Goal: Check status: Check status

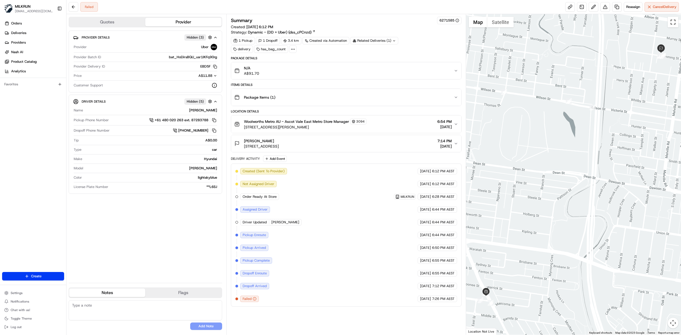
drag, startPoint x: 672, startPoint y: 25, endPoint x: 667, endPoint y: 56, distance: 31.6
click at [672, 25] on button "Toggle fullscreen view" at bounding box center [673, 22] width 11 height 11
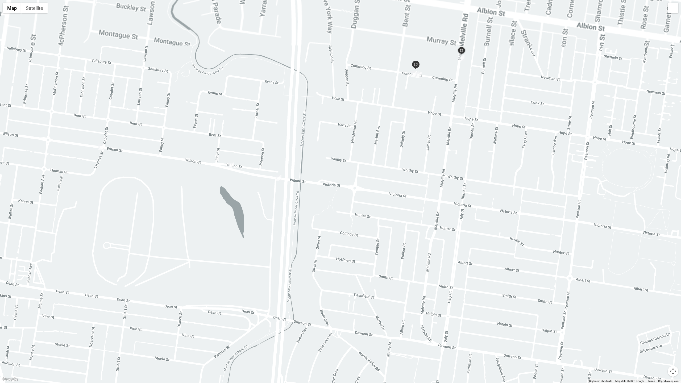
drag, startPoint x: 441, startPoint y: 140, endPoint x: 439, endPoint y: 169, distance: 29.7
click at [439, 169] on div at bounding box center [340, 191] width 681 height 383
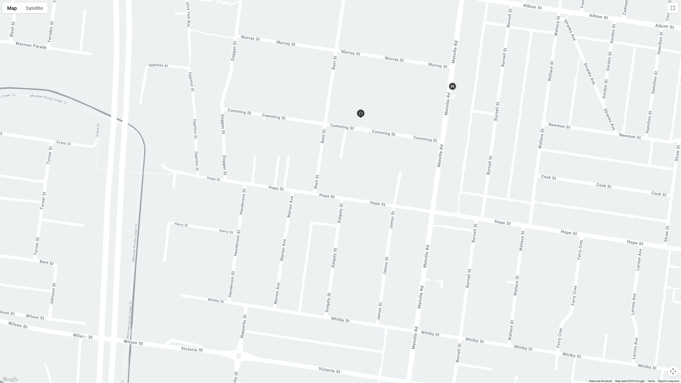
drag, startPoint x: 434, startPoint y: 135, endPoint x: 404, endPoint y: 227, distance: 96.6
click at [404, 227] on div at bounding box center [340, 191] width 681 height 383
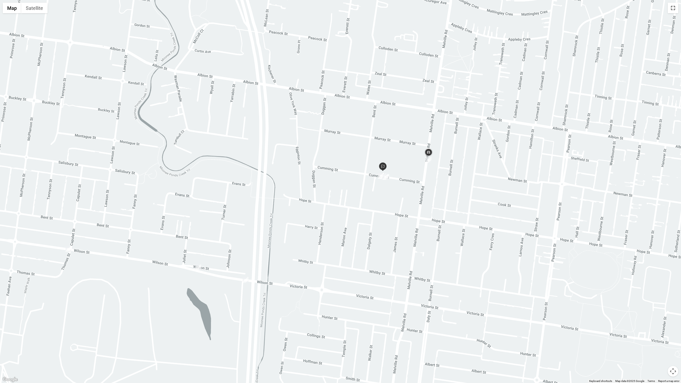
click at [675, 10] on button "Toggle fullscreen view" at bounding box center [673, 8] width 11 height 11
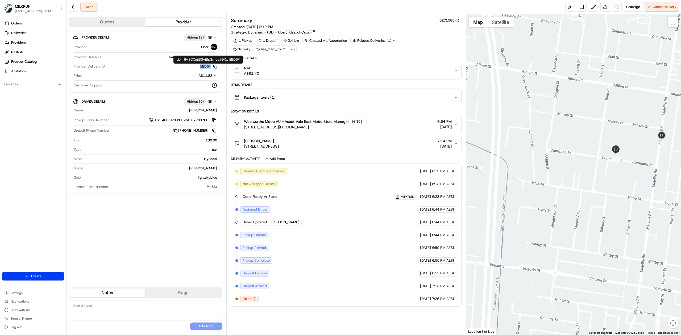
drag, startPoint x: 199, startPoint y: 68, endPoint x: 211, endPoint y: 68, distance: 12.3
click at [211, 68] on div "EBD5F Copy del_6-j8OXnES3yjBpSmdu69Xw EBD5F" at bounding box center [162, 66] width 110 height 5
copy button "EBD5F"
drag, startPoint x: 282, startPoint y: 142, endPoint x: 244, endPoint y: 144, distance: 38.7
click at [244, 144] on div "[PERSON_NAME]" at bounding box center [261, 140] width 35 height 5
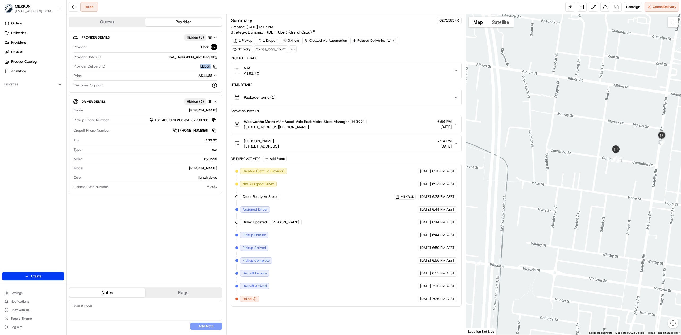
copy span "[PERSON_NAME]"
drag, startPoint x: 162, startPoint y: 248, endPoint x: 159, endPoint y: 232, distance: 16.3
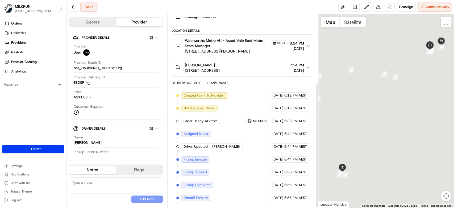
scroll to position [106, 0]
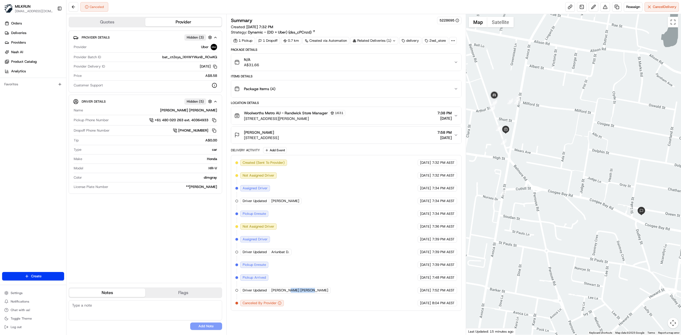
drag, startPoint x: 290, startPoint y: 292, endPoint x: 315, endPoint y: 293, distance: 24.8
click at [315, 293] on div "Driver Updated BONG SANDY PINTORO B." at bounding box center [285, 290] width 91 height 6
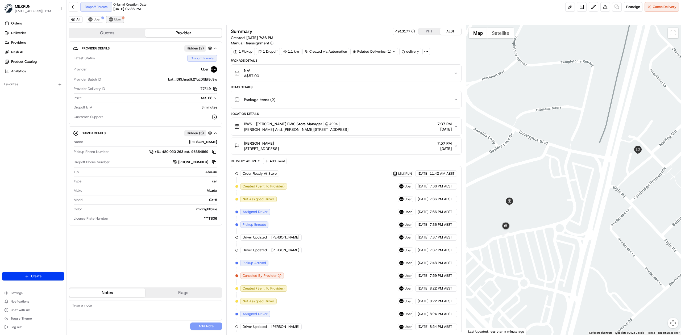
click at [120, 20] on span "Uber" at bounding box center [117, 19] width 7 height 4
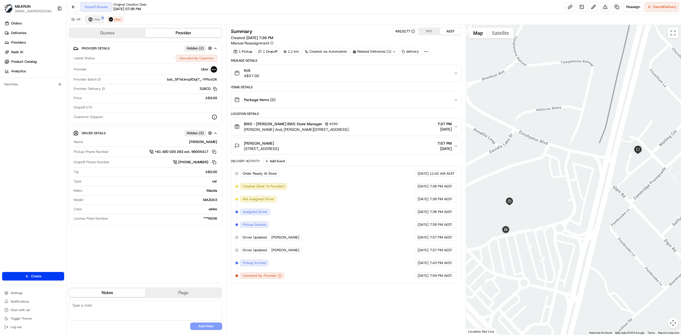
click at [93, 21] on button "Uber" at bounding box center [94, 19] width 17 height 6
